Goal: Transaction & Acquisition: Purchase product/service

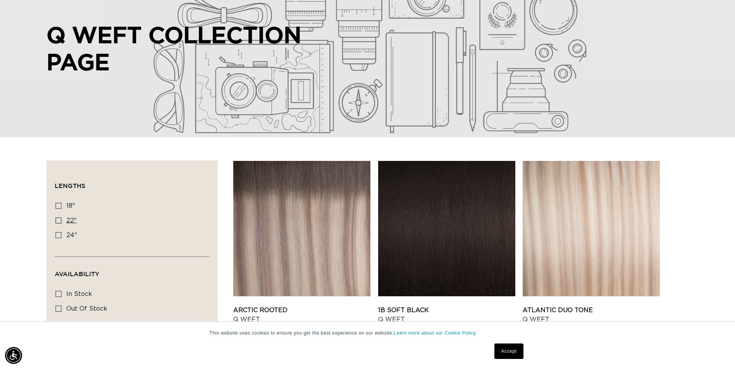
scroll to position [0, 1359]
click at [58, 220] on icon at bounding box center [58, 221] width 6 height 6
click at [58, 220] on input "22" 22" (6 products)" at bounding box center [58, 221] width 6 height 6
checkbox input "true"
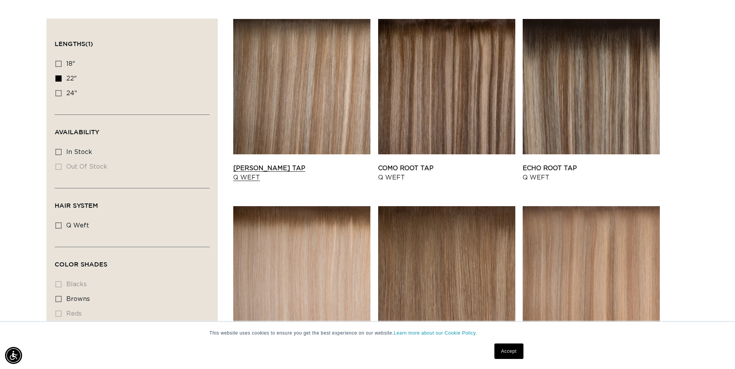
scroll to position [310, 0]
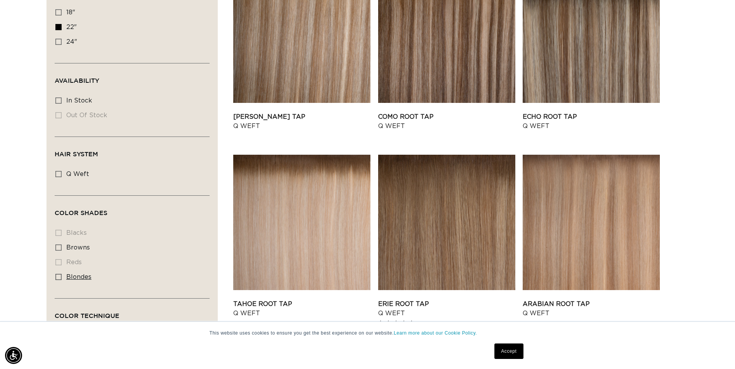
click at [57, 275] on icon at bounding box center [58, 277] width 6 height 6
click at [57, 275] on input "blondes blondes (6 products)" at bounding box center [58, 277] width 6 height 6
checkbox input "true"
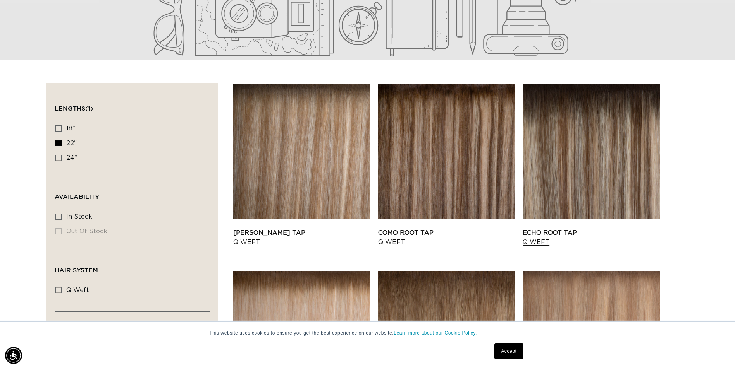
click at [546, 233] on link "Echo Root Tap Q Weft" at bounding box center [590, 237] width 137 height 19
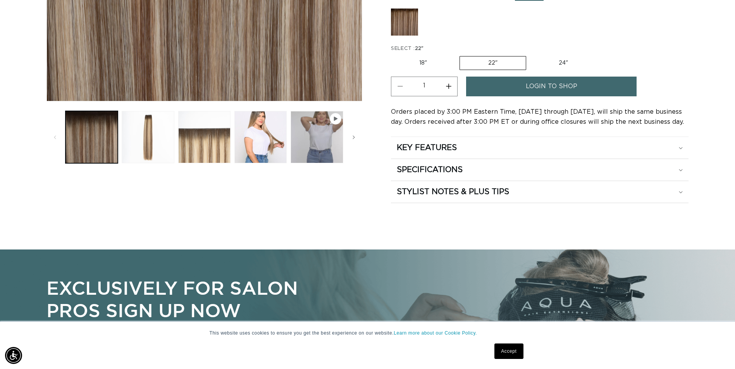
click at [505, 349] on link "Accept" at bounding box center [508, 351] width 29 height 15
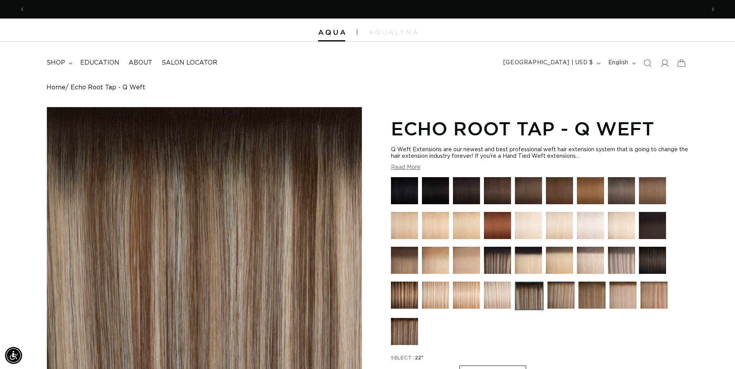
scroll to position [0, 680]
